Goal: Information Seeking & Learning: Learn about a topic

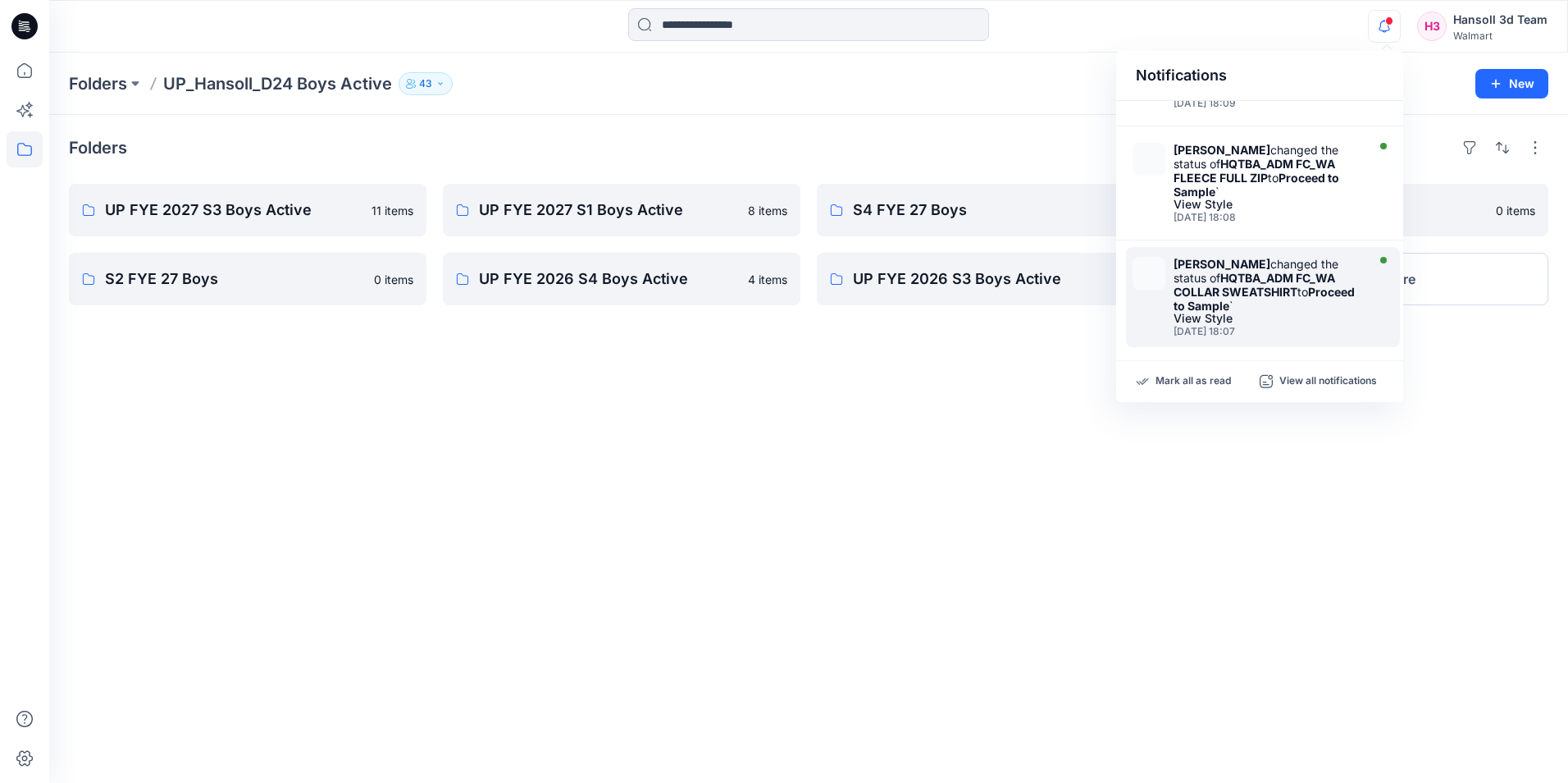
scroll to position [246, 0]
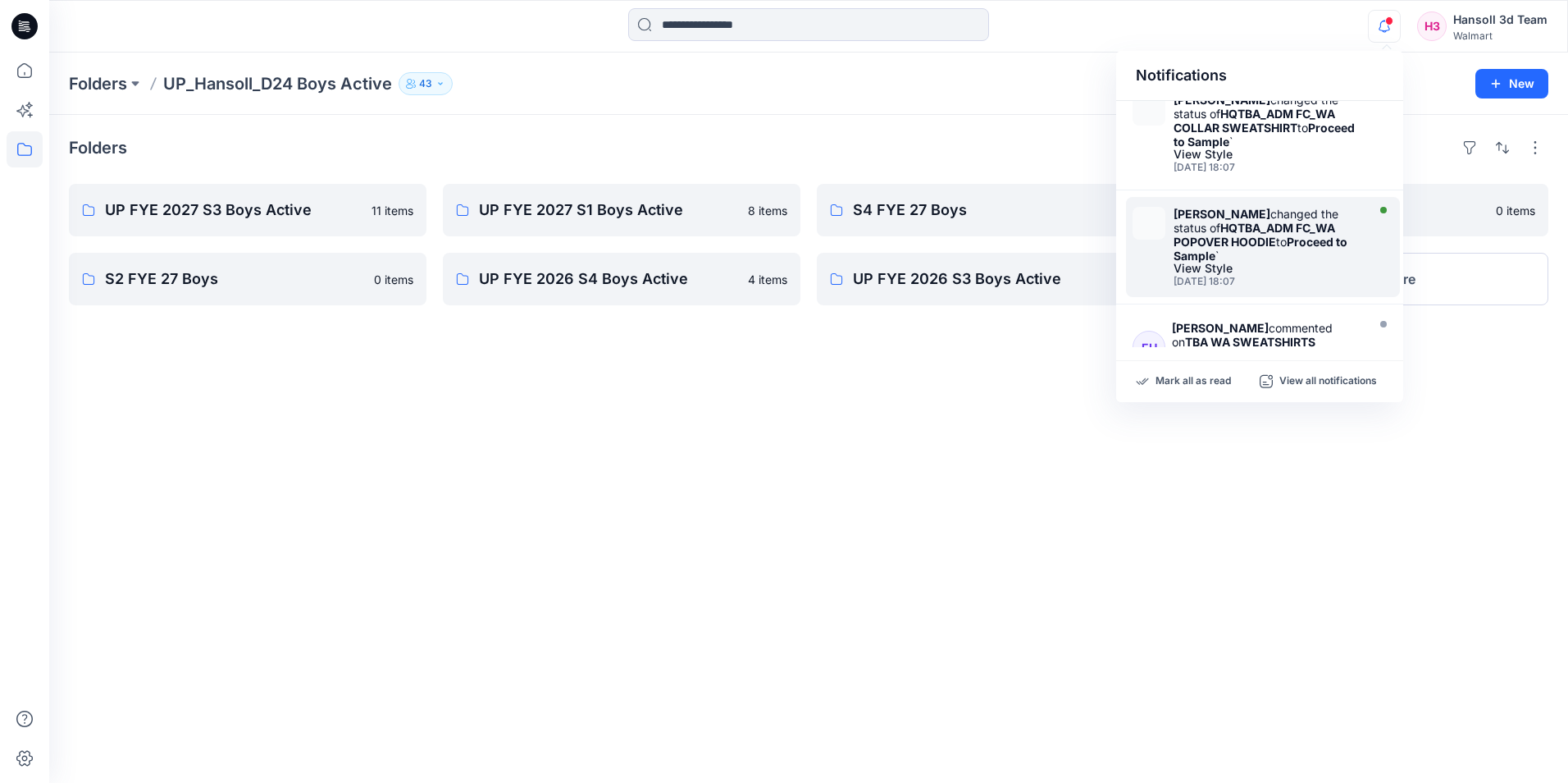
click at [1285, 256] on div "[PERSON_NAME] changed the status of HQTBA_ADM FC_WA POPOVER HOODIE to Proceed t…" at bounding box center [1267, 234] width 189 height 56
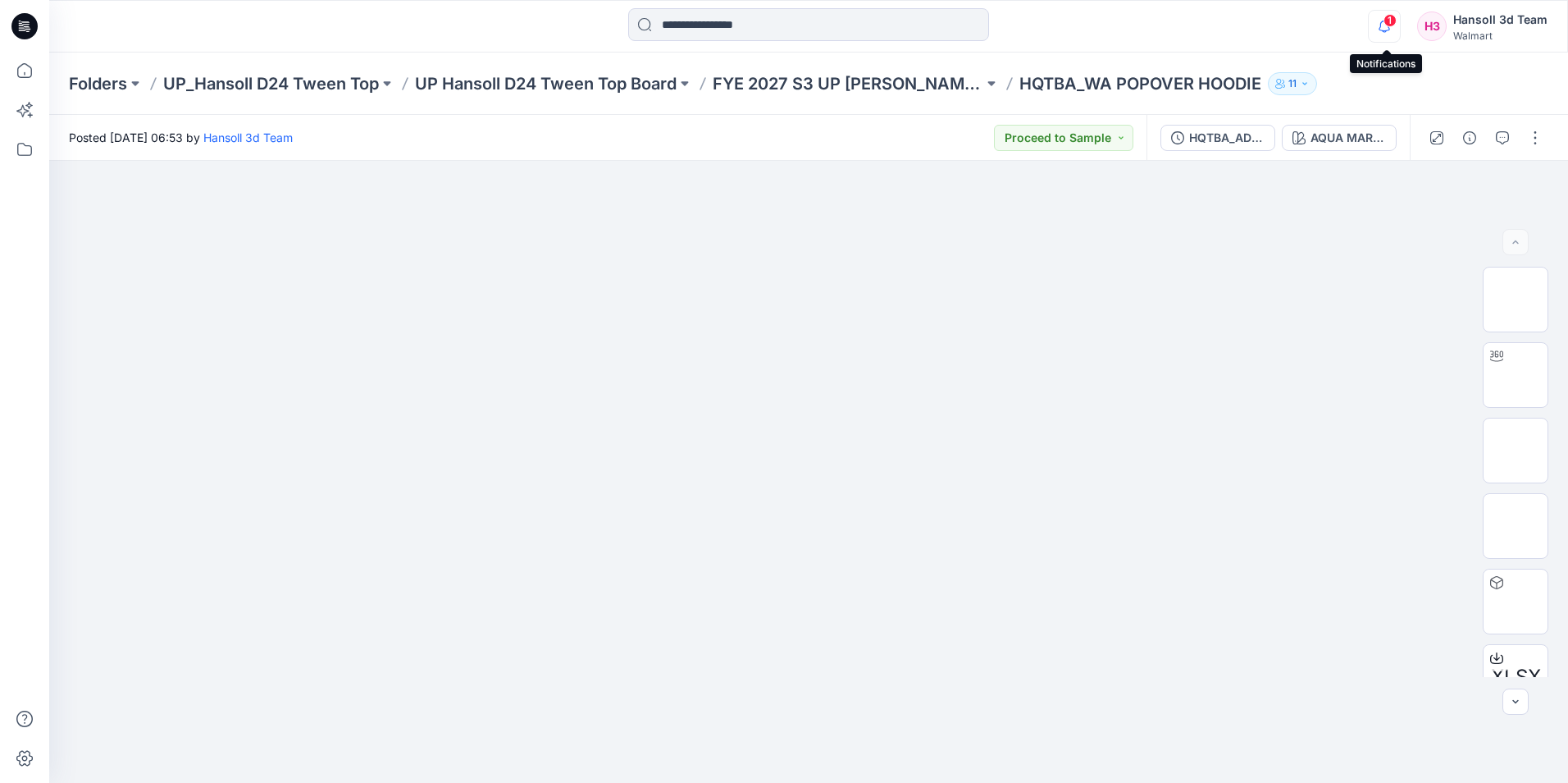
click at [1384, 15] on icon "button" at bounding box center [1383, 26] width 31 height 32
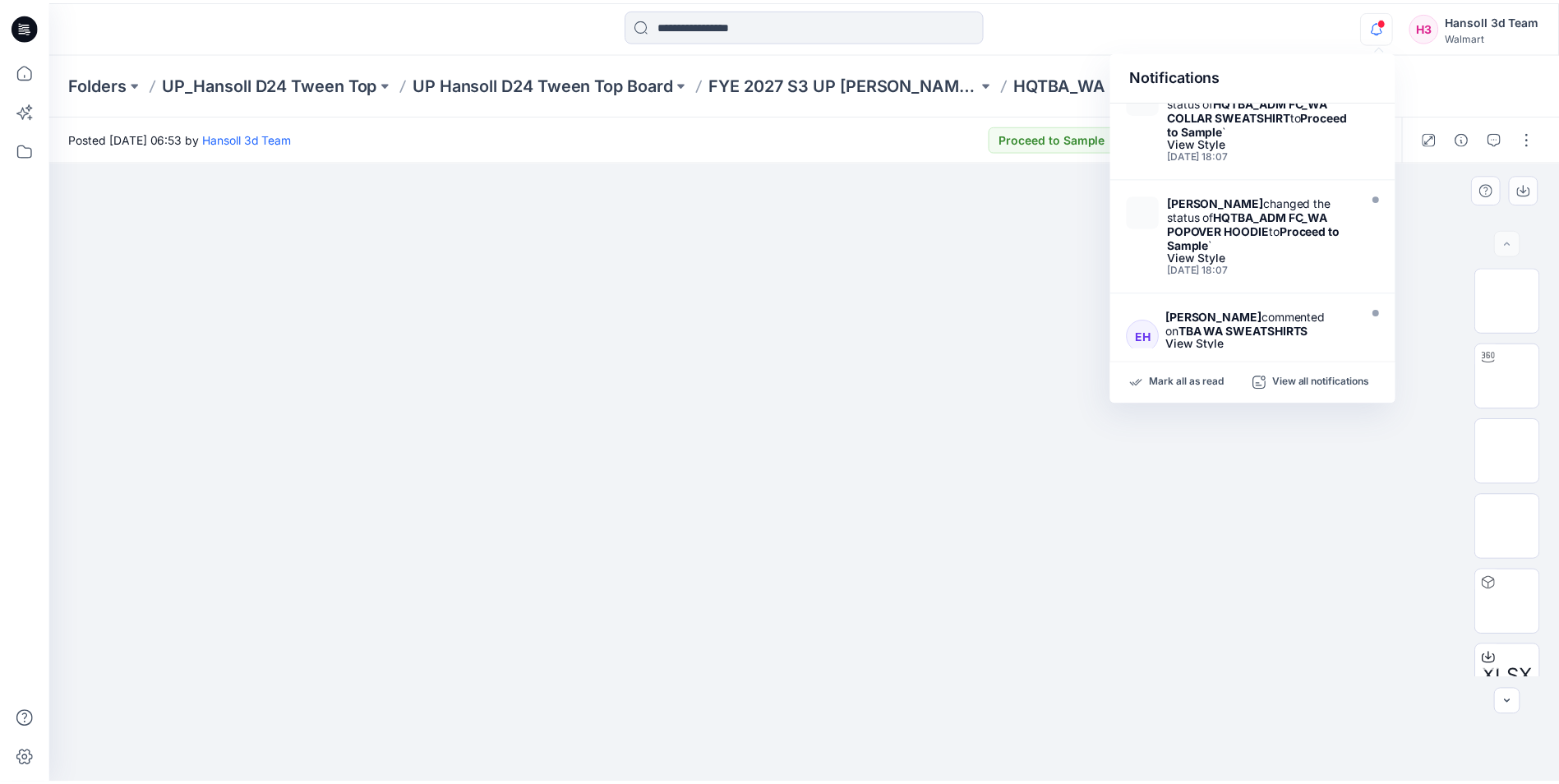
scroll to position [246, 0]
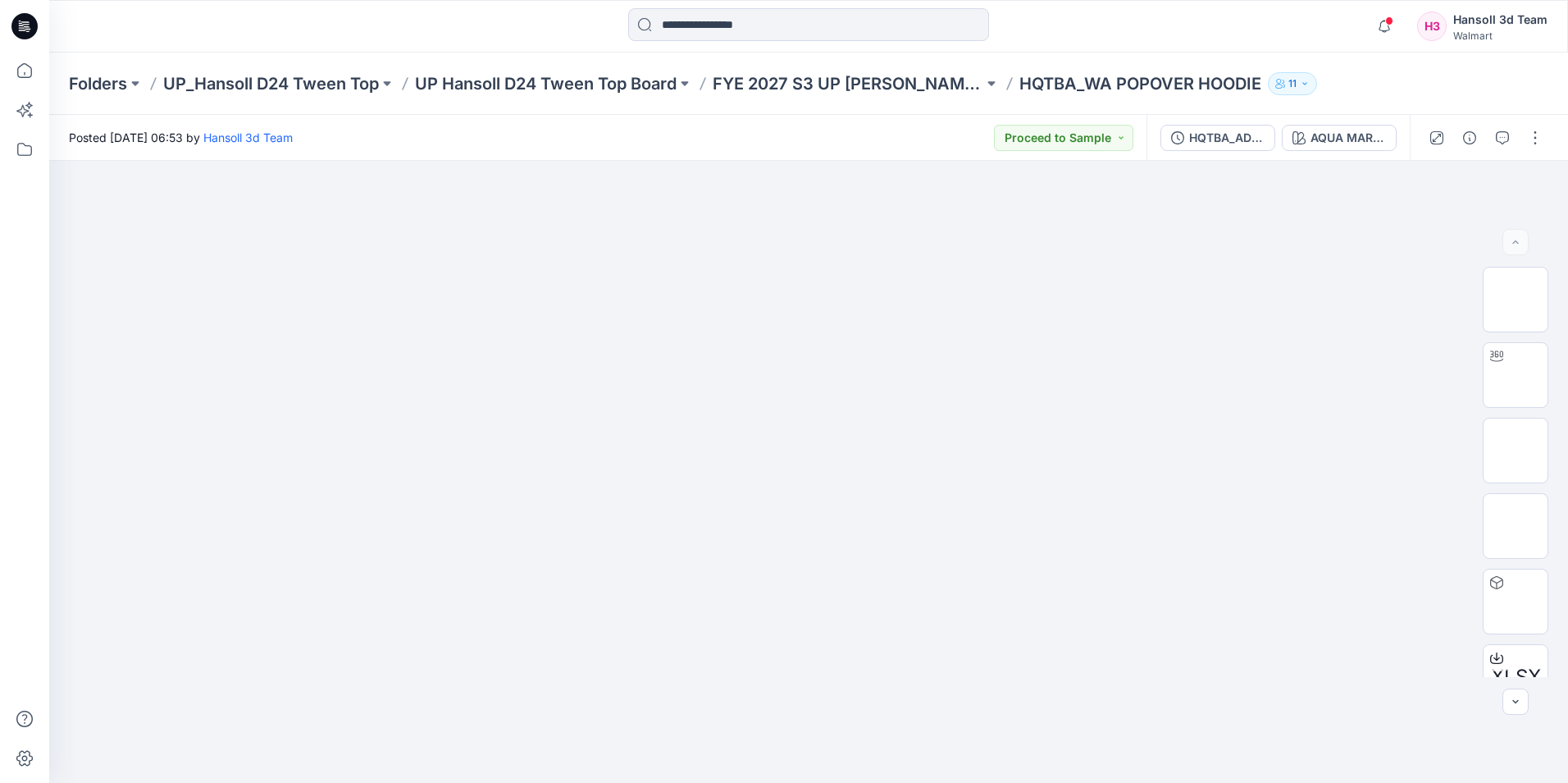
click at [899, 134] on div "Posted [DATE] 06:53 by [PERSON_NAME] 3d Team Proceed to Sample" at bounding box center [598, 137] width 1097 height 45
click at [918, 86] on p "FYE 2027 S3 UP [PERSON_NAME] TOP" at bounding box center [847, 84] width 270 height 23
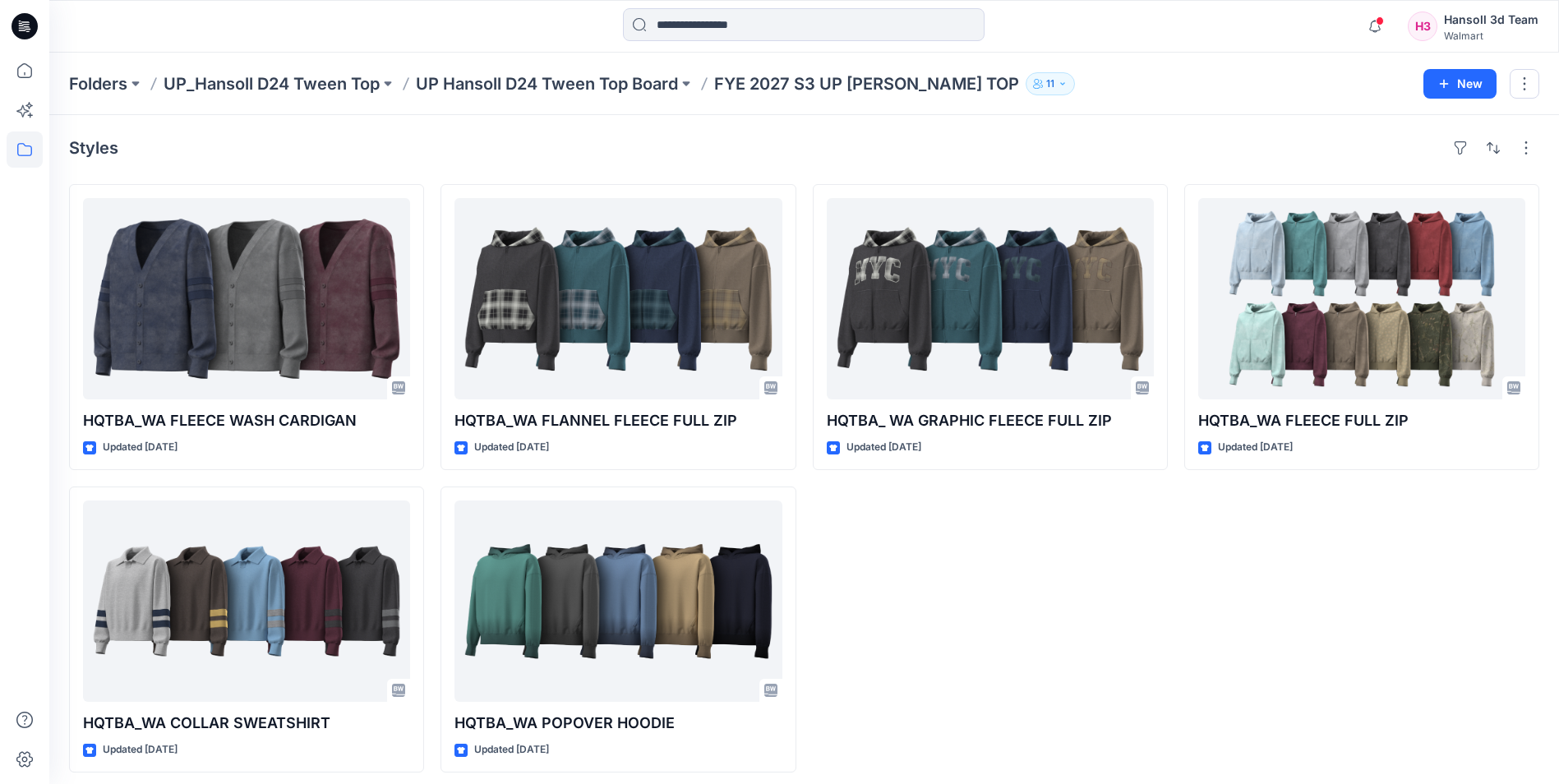
click at [854, 564] on div "HQTBA_ [GEOGRAPHIC_DATA] GRAPHIC FLEECE FULL ZIP Updated [DATE]" at bounding box center [990, 478] width 355 height 588
click at [1341, 602] on div "HQTBA_WA FLEECE FULL ZIP Updated [DATE]" at bounding box center [1362, 478] width 355 height 588
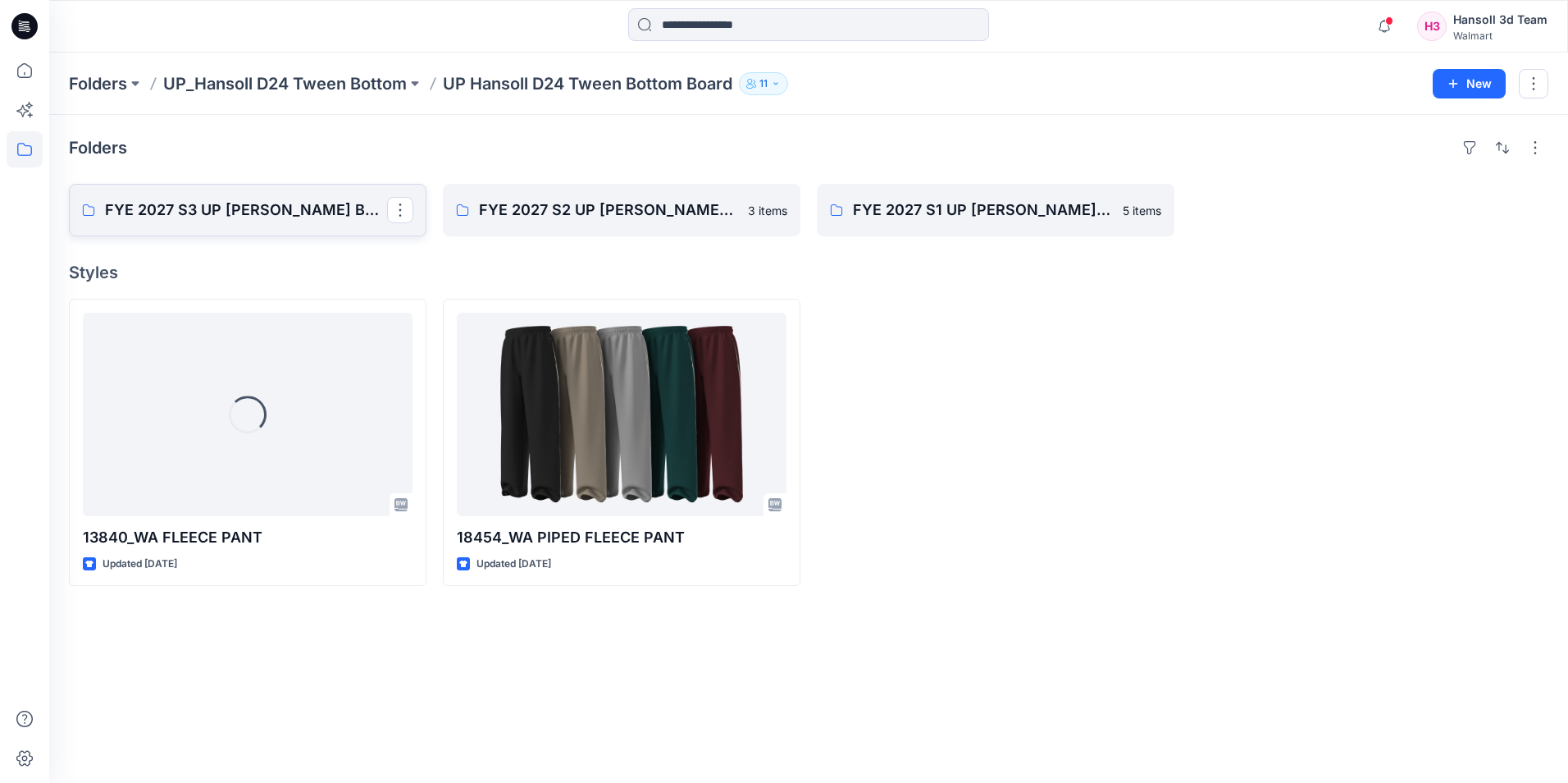
click at [229, 209] on p "FYE 2027 S3 UP HANSOLL TWEEN BOTTOM" at bounding box center [246, 210] width 282 height 23
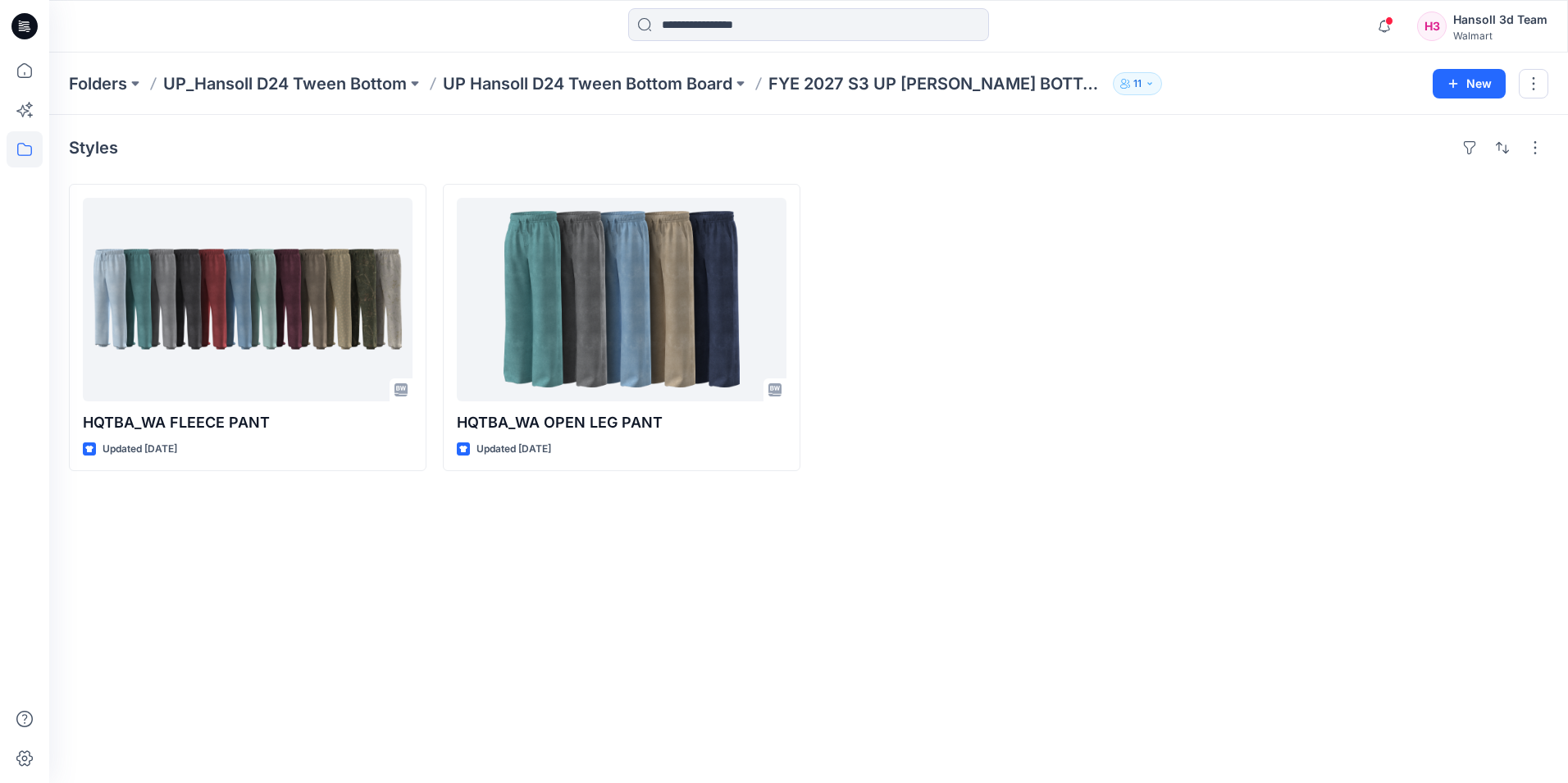
click at [1048, 311] on div at bounding box center [995, 327] width 357 height 287
click at [1393, 29] on icon "button" at bounding box center [1383, 26] width 31 height 32
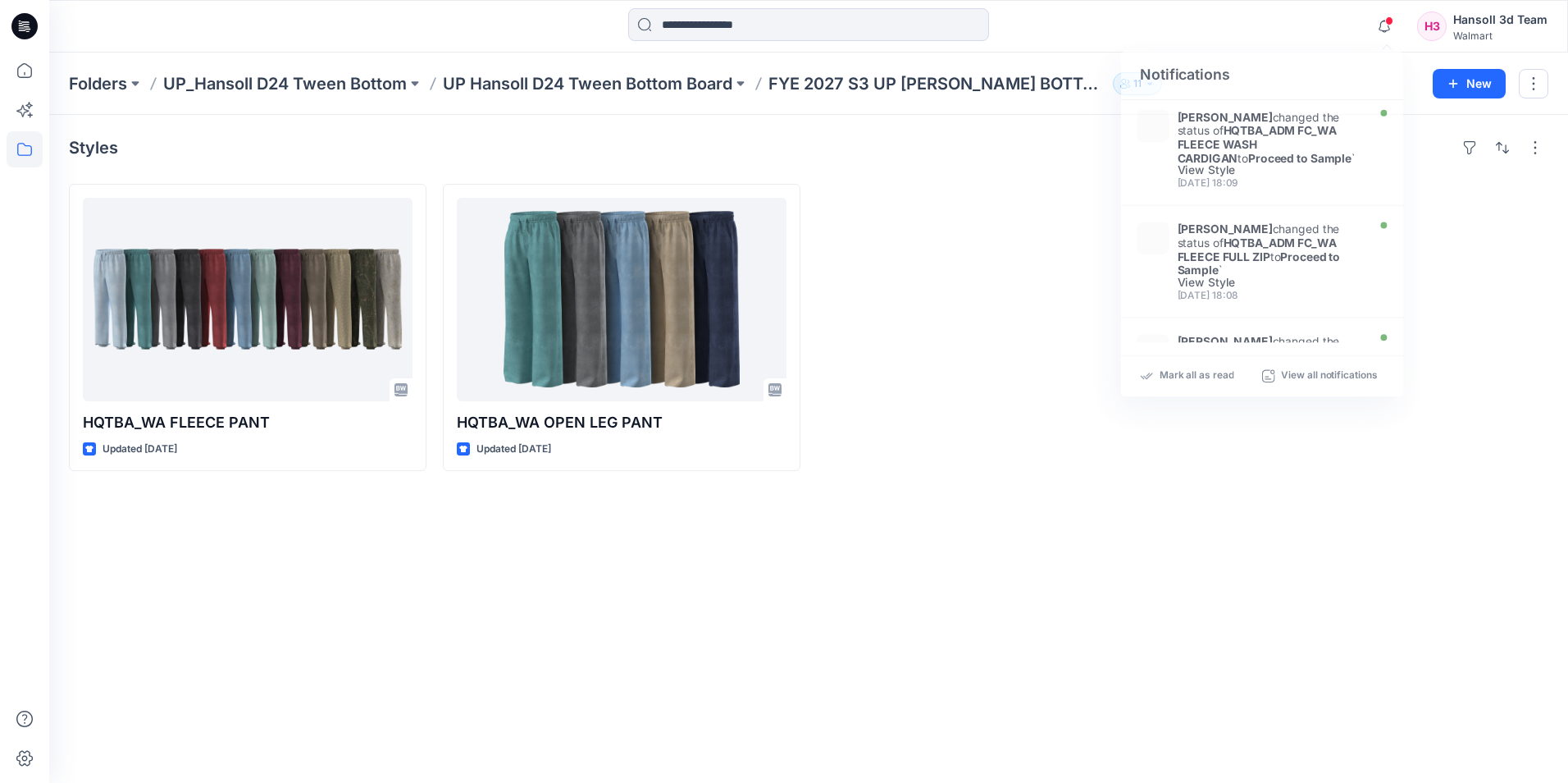
click at [983, 166] on div "Styles HQTBA_WA FLEECE PANT Updated 5 days ago HQTBA_WA OPEN LEG PANT Updated 1…" at bounding box center [808, 449] width 1518 height 668
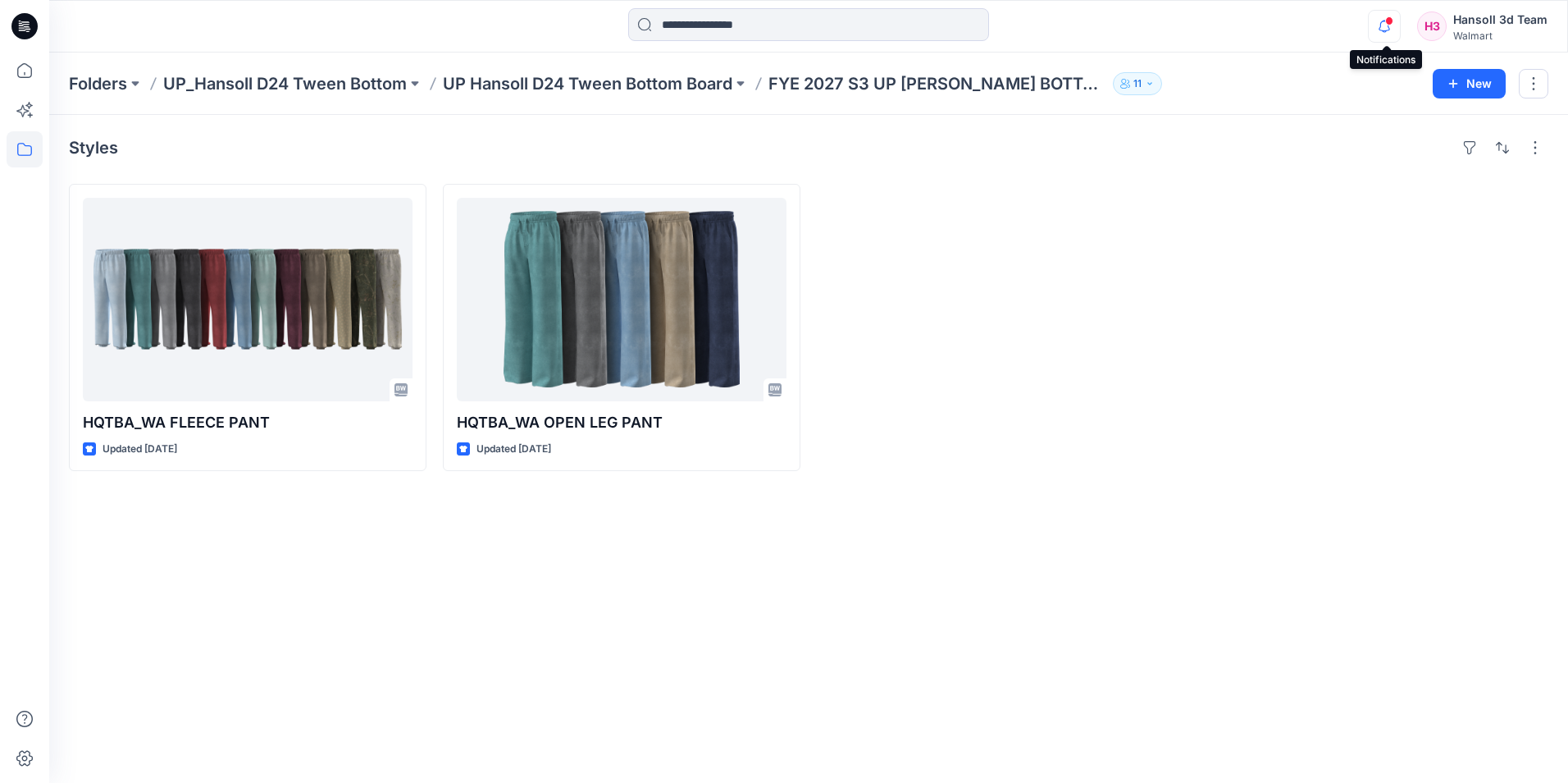
click at [1383, 30] on icon "button" at bounding box center [1384, 26] width 11 height 10
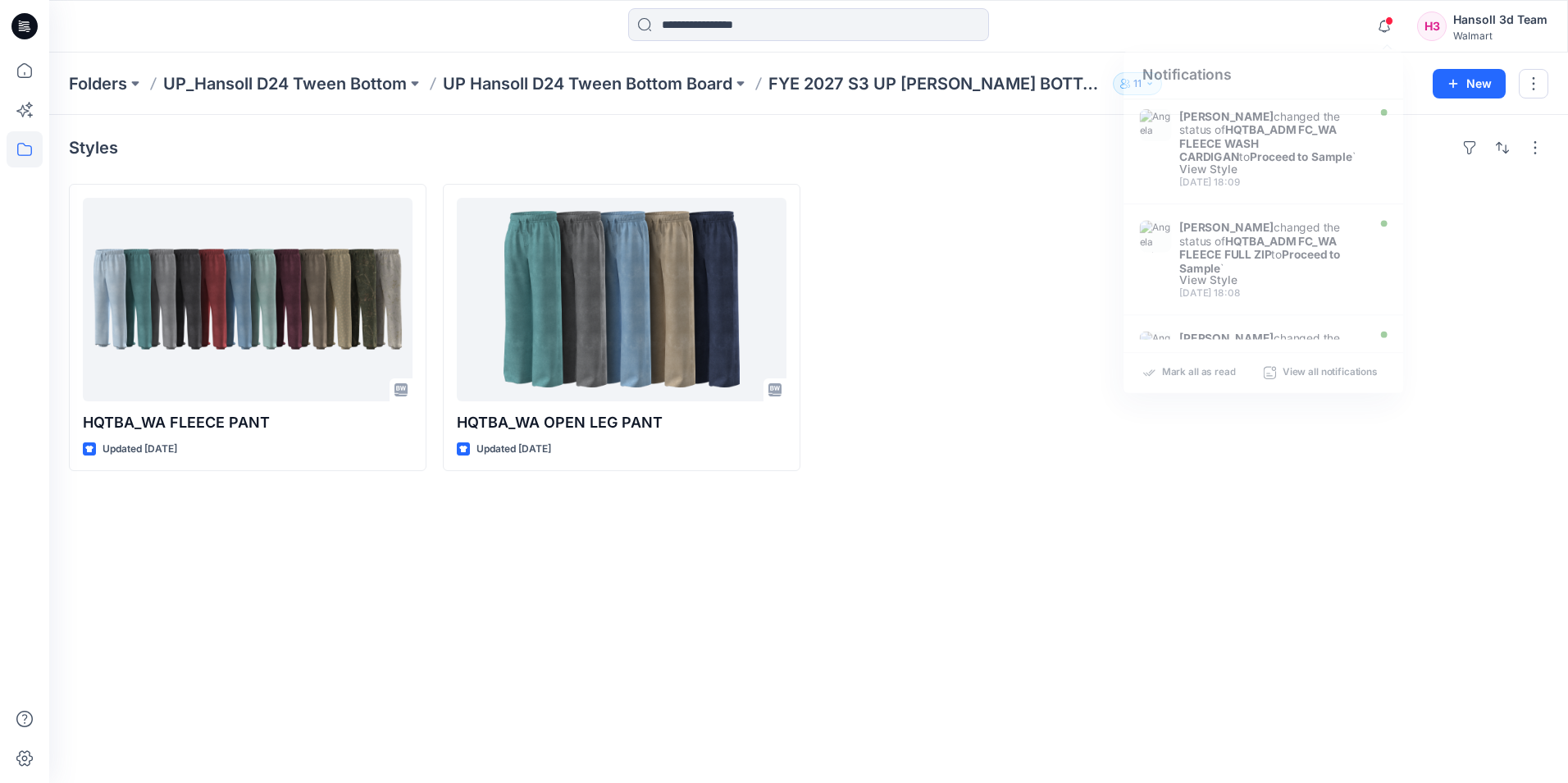
click at [533, 138] on div "Styles" at bounding box center [808, 148] width 1479 height 27
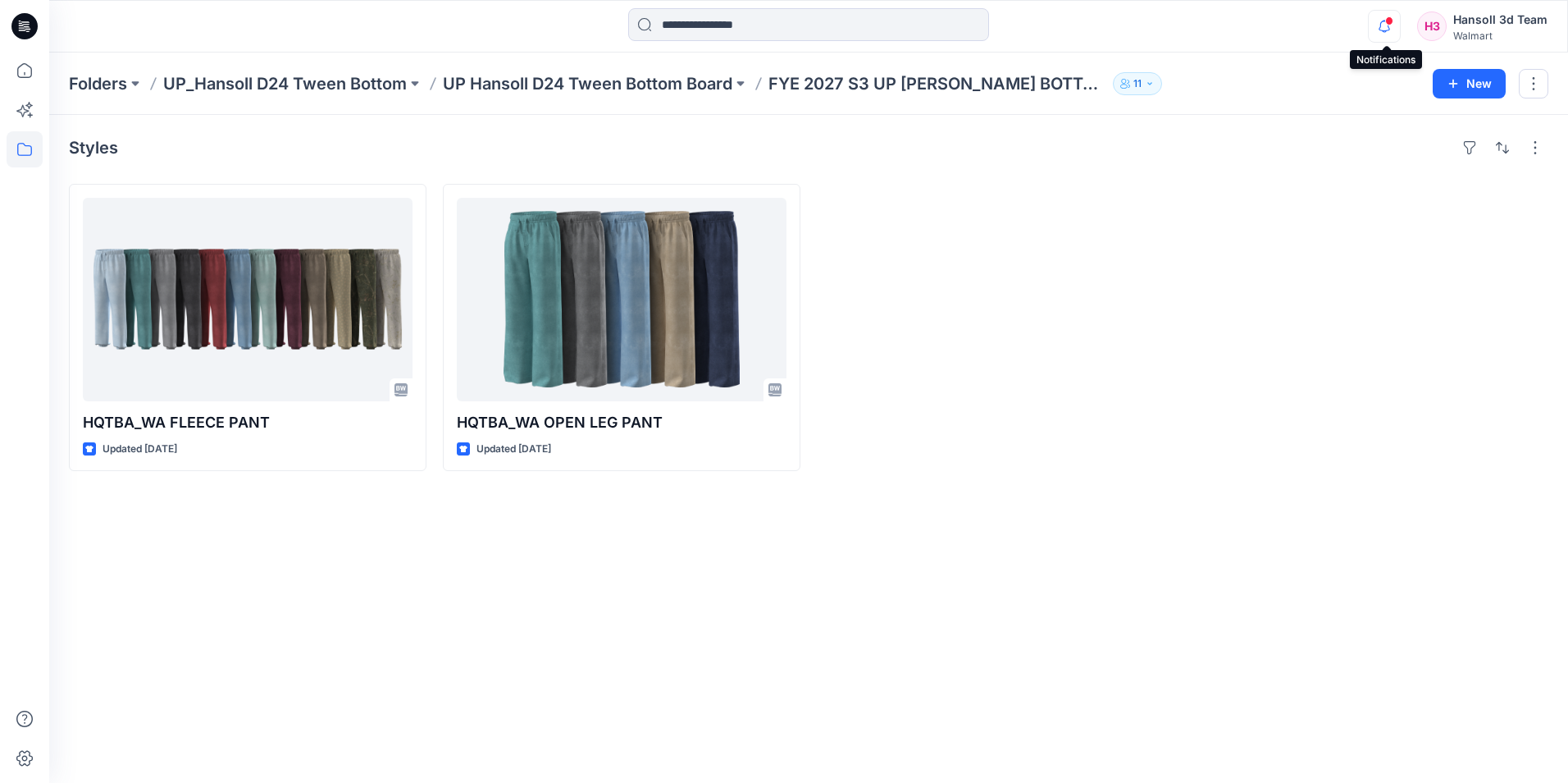
click at [1391, 27] on icon "button" at bounding box center [1383, 26] width 31 height 32
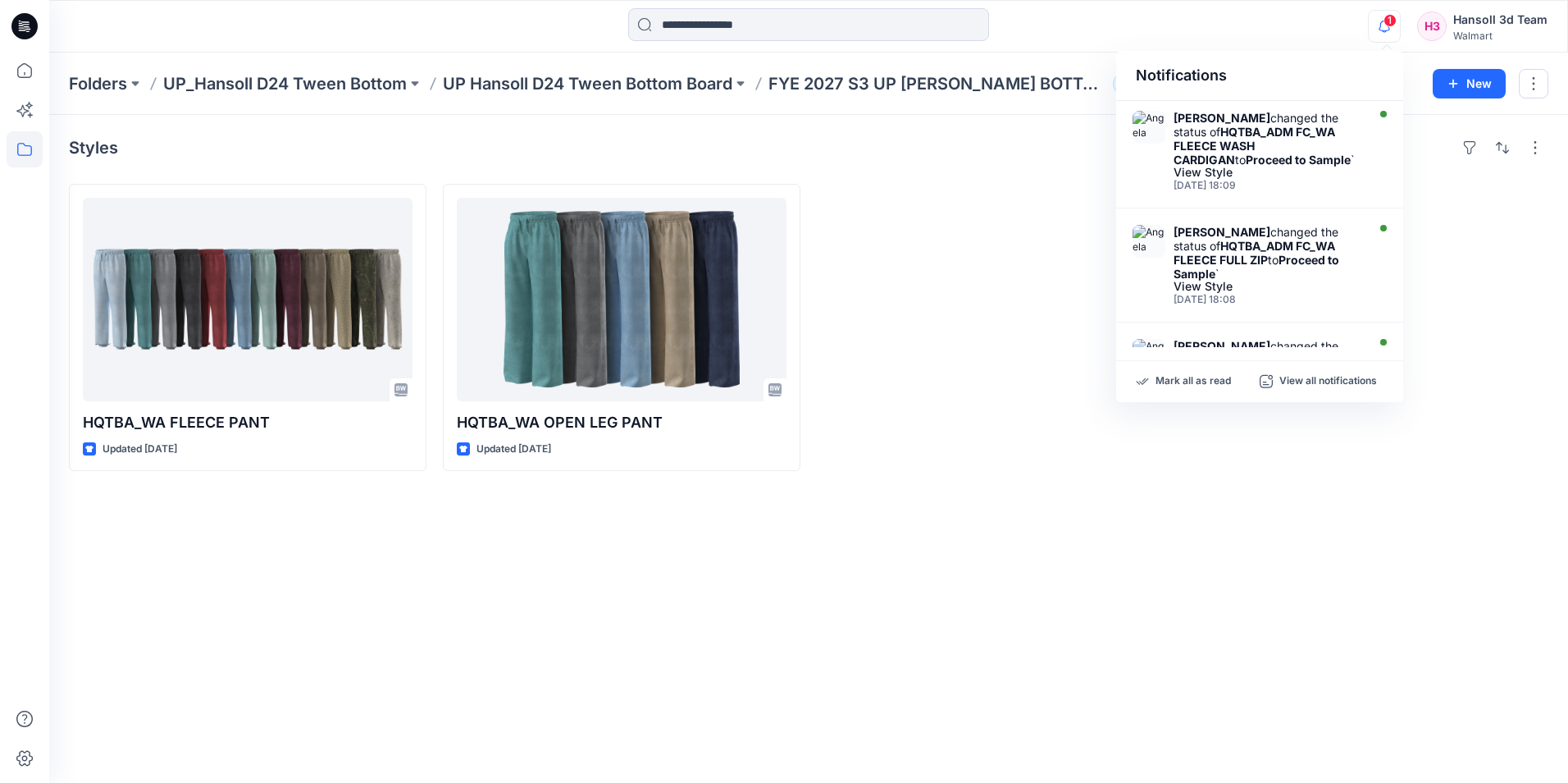
click at [1000, 493] on div "Styles HQTBA_WA FLEECE PANT Updated 5 days ago HQTBA_WA OPEN LEG PANT Updated 1…" at bounding box center [808, 449] width 1518 height 668
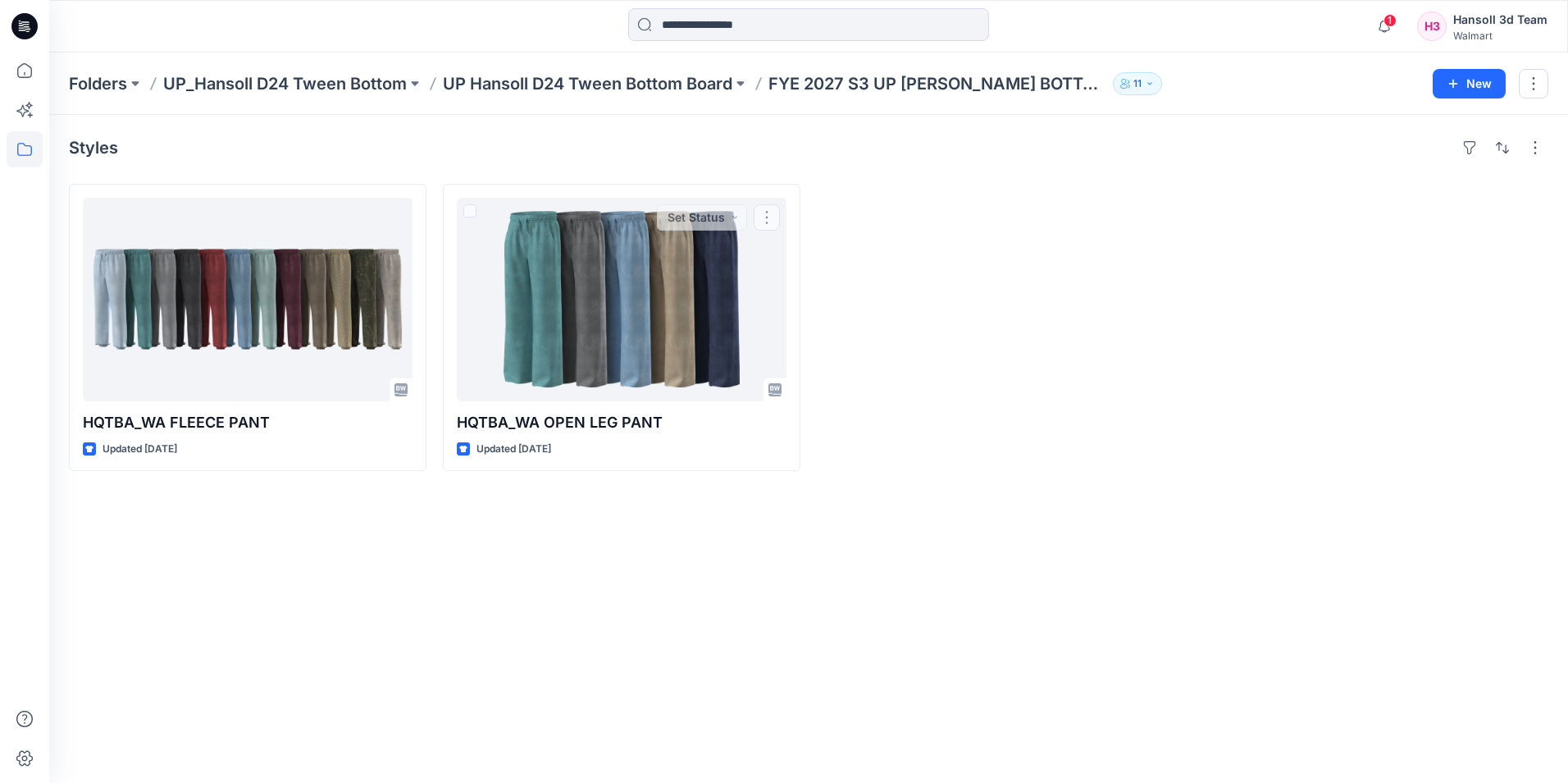
click at [942, 535] on div "Styles HQTBA_WA FLEECE PANT Updated 5 days ago HQTBA_WA OPEN LEG PANT Updated 1…" at bounding box center [808, 449] width 1518 height 668
